Goal: Navigation & Orientation: Find specific page/section

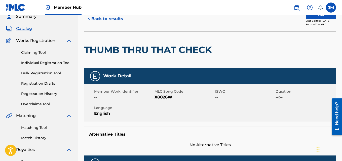
scroll to position [19, 0]
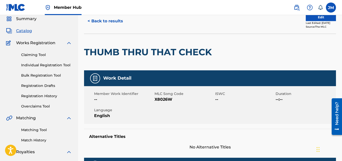
click at [37, 43] on span "Works Registration" at bounding box center [35, 43] width 39 height 6
click at [24, 32] on span "Catalog" at bounding box center [24, 31] width 16 height 6
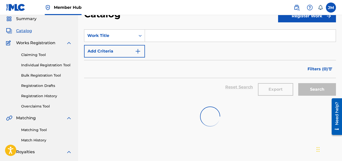
click at [24, 32] on div "Summary Catalog Works Registration Claiming Tool Individual Registration Tool B…" at bounding box center [39, 139] width 78 height 259
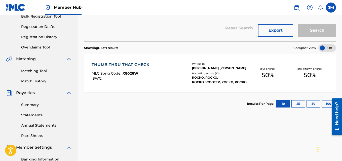
scroll to position [79, 0]
click at [272, 71] on span "50 %" at bounding box center [268, 75] width 13 height 9
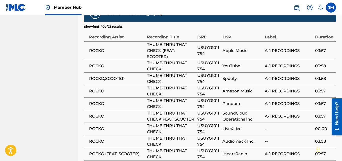
scroll to position [303, 0]
click at [99, 48] on span "ROCKO" at bounding box center [116, 51] width 55 height 6
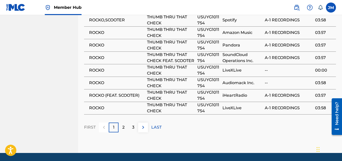
scroll to position [375, 0]
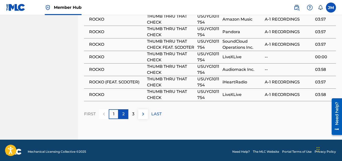
click at [125, 112] on div "2" at bounding box center [124, 115] width 10 height 10
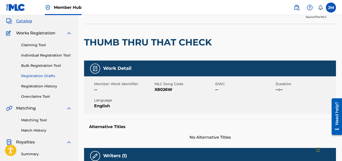
scroll to position [29, 0]
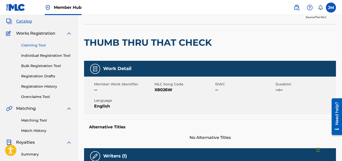
click at [37, 47] on link "Claiming Tool" at bounding box center [46, 45] width 51 height 5
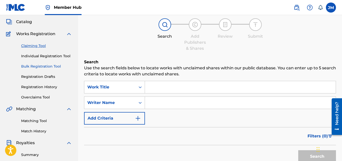
scroll to position [28, 0]
click at [34, 133] on link "Match History" at bounding box center [46, 131] width 51 height 5
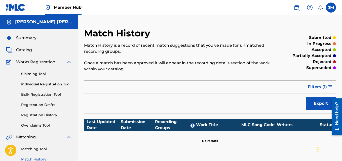
click at [35, 136] on span "Matching" at bounding box center [26, 138] width 20 height 6
click at [42, 150] on link "Matching Tool" at bounding box center [46, 149] width 51 height 5
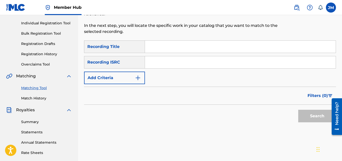
scroll to position [61, 0]
click at [34, 125] on div "Summary Statements Annual Statements Rate Sheets" at bounding box center [39, 134] width 66 height 43
click at [35, 120] on link "Summary" at bounding box center [46, 121] width 51 height 5
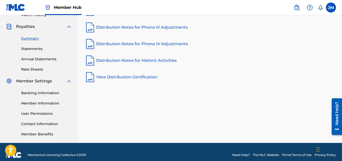
scroll to position [145, 0]
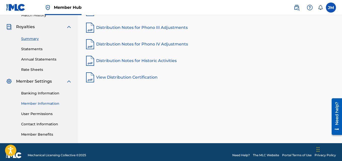
click at [42, 103] on link "Member Information" at bounding box center [46, 103] width 51 height 5
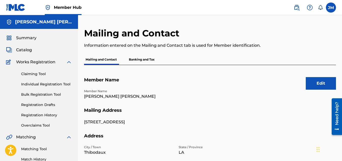
click at [63, 5] on span "Member Hub" at bounding box center [68, 8] width 28 height 6
